Goal: Transaction & Acquisition: Purchase product/service

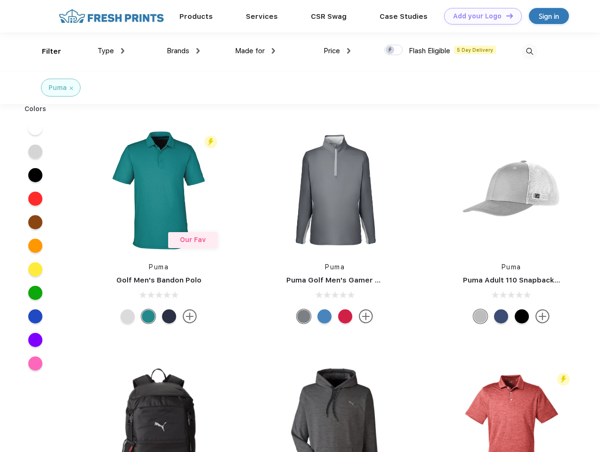
click at [480, 16] on link "Add your Logo Design Tool" at bounding box center [483, 16] width 78 height 16
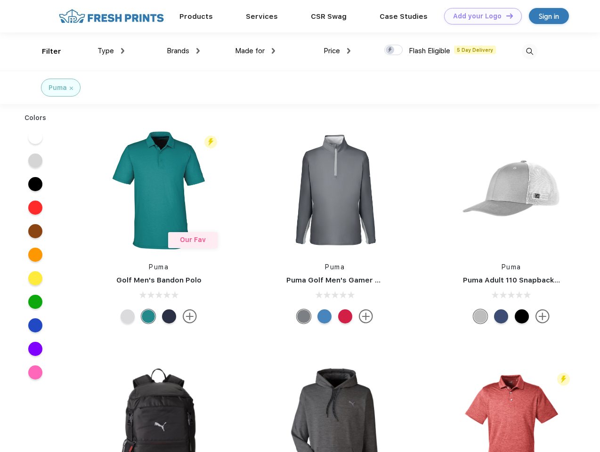
click at [0, 0] on div "Design Tool" at bounding box center [0, 0] width 0 height 0
click at [505, 16] on link "Add your Logo Design Tool" at bounding box center [483, 16] width 78 height 16
click at [45, 51] on div "Filter" at bounding box center [51, 51] width 19 height 11
click at [111, 51] on span "Type" at bounding box center [106, 51] width 16 height 8
click at [183, 51] on span "Brands" at bounding box center [178, 51] width 23 height 8
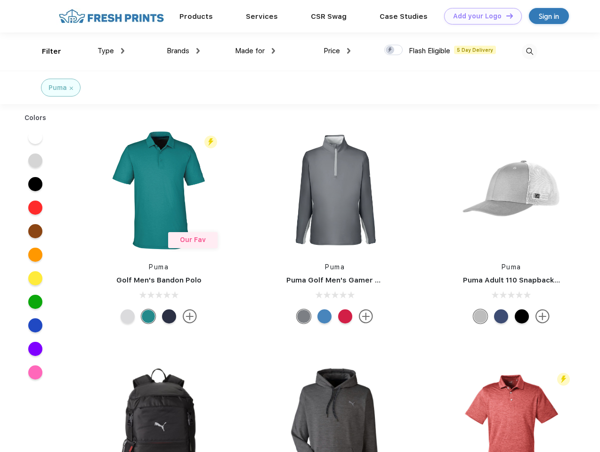
click at [255, 51] on span "Made for" at bounding box center [250, 51] width 30 height 8
click at [337, 51] on span "Price" at bounding box center [332, 51] width 16 height 8
click at [394, 50] on div at bounding box center [393, 50] width 18 height 10
click at [391, 50] on input "checkbox" at bounding box center [387, 47] width 6 height 6
click at [529, 51] on img at bounding box center [530, 52] width 16 height 16
